Goal: Navigation & Orientation: Find specific page/section

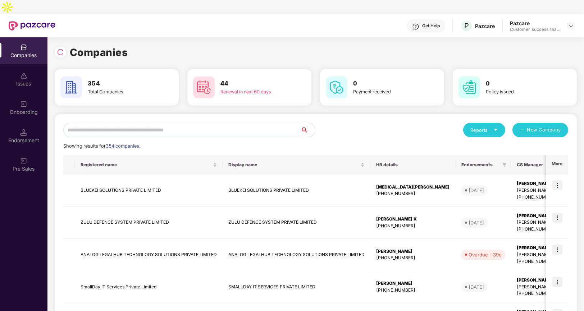
click at [114, 123] on input "text" at bounding box center [181, 130] width 237 height 14
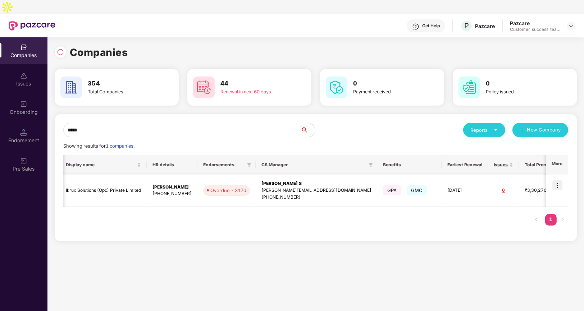
scroll to position [0, 137]
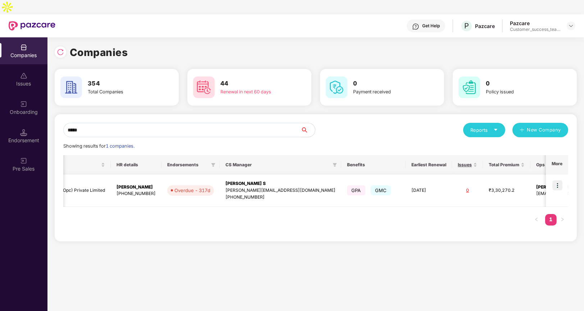
type input "*****"
click at [558, 180] on img at bounding box center [557, 185] width 10 height 10
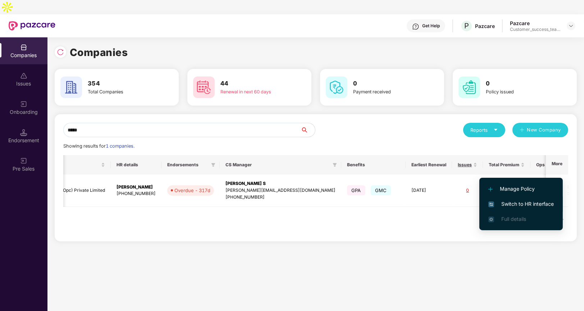
click at [507, 204] on span "Switch to HR interface" at bounding box center [520, 204] width 65 height 8
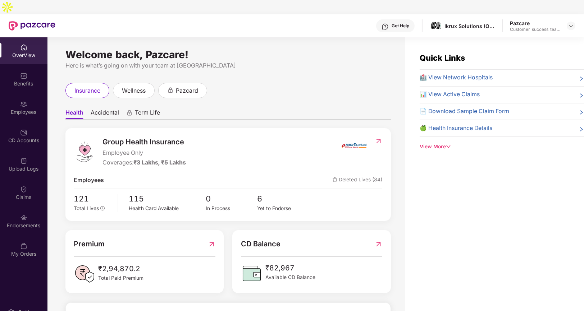
click at [31, 80] on div "Benefits" at bounding box center [23, 83] width 47 height 7
